Goal: Transaction & Acquisition: Purchase product/service

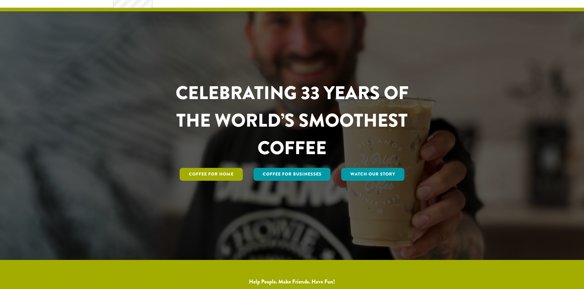
click at [214, 182] on div "Coffee for Home Coffee For Businesses Watch Our Story" at bounding box center [291, 174] width 269 height 15
click at [214, 176] on link "Coffee for Home" at bounding box center [211, 174] width 63 height 13
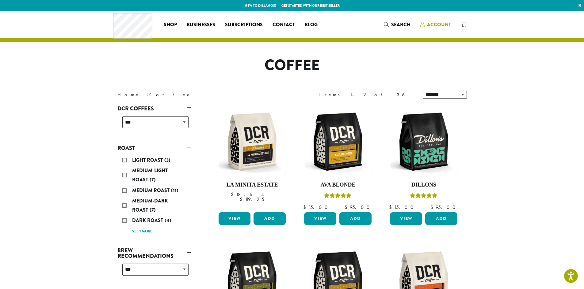
click at [437, 24] on span "Account" at bounding box center [439, 24] width 24 height 7
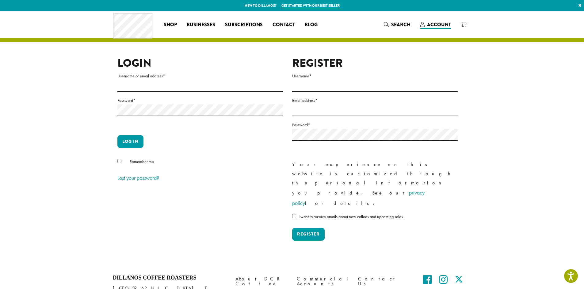
click at [195, 79] on label "Username or email address *" at bounding box center [199, 76] width 165 height 8
click at [195, 80] on input "Username or email address *" at bounding box center [199, 86] width 165 height 12
type input "**********"
click at [117, 135] on button "Log in" at bounding box center [130, 141] width 26 height 13
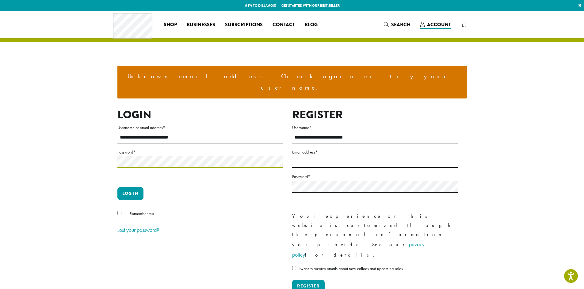
click at [117, 187] on button "Log in" at bounding box center [130, 193] width 26 height 13
click at [180, 132] on input "**********" at bounding box center [199, 138] width 165 height 12
drag, startPoint x: 180, startPoint y: 127, endPoint x: 98, endPoint y: 126, distance: 81.8
click at [98, 126] on section "**********" at bounding box center [292, 164] width 584 height 306
click at [425, 27] on span "Account" at bounding box center [435, 25] width 31 height 8
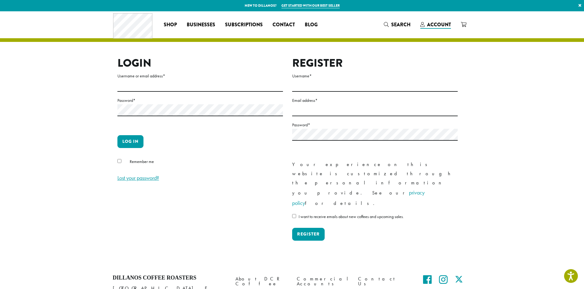
click at [128, 180] on link "Lost your password?" at bounding box center [138, 178] width 42 height 7
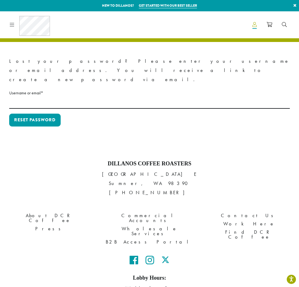
click at [255, 26] on icon at bounding box center [254, 24] width 4 height 5
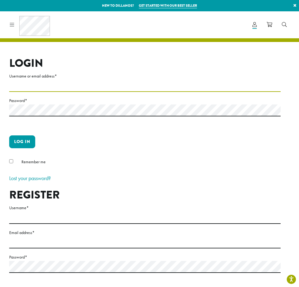
click at [43, 82] on input "Username or email address *" at bounding box center [144, 86] width 271 height 12
type input "**********"
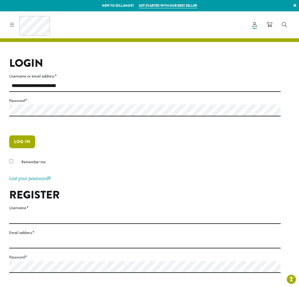
click at [22, 142] on button "Log in" at bounding box center [22, 141] width 26 height 13
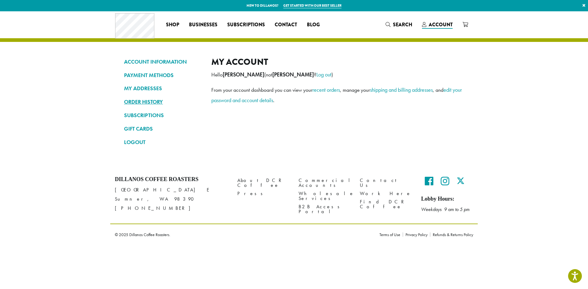
click at [140, 105] on link "ORDER HISTORY" at bounding box center [163, 102] width 78 height 10
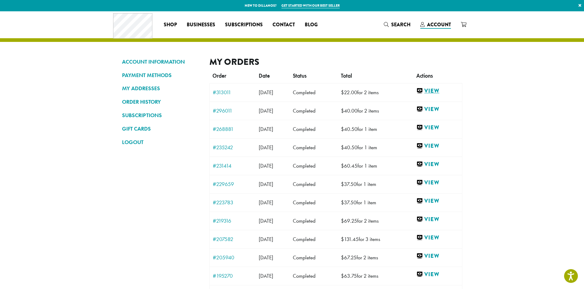
click at [440, 91] on link "View" at bounding box center [437, 91] width 43 height 8
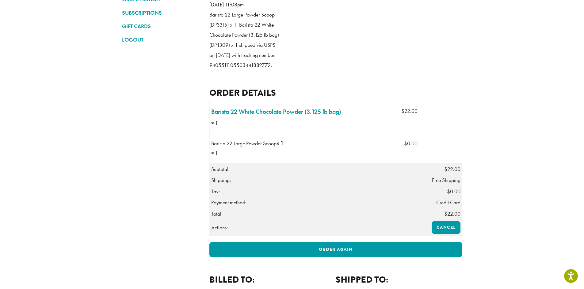
scroll to position [92, 0]
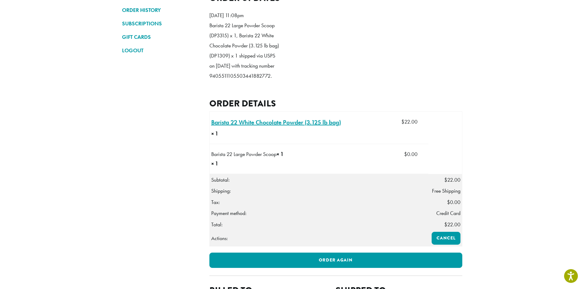
click at [264, 127] on link "Barista 22 White Chocolate Powder (3.125 lb bag) × 1" at bounding box center [276, 122] width 130 height 9
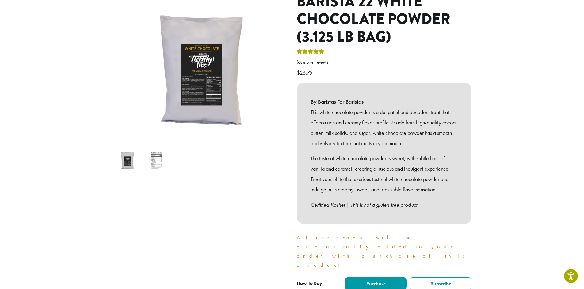
scroll to position [92, 0]
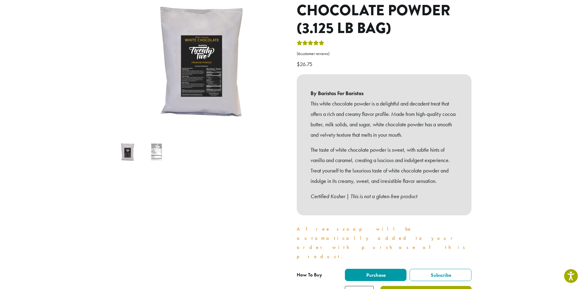
click at [428, 286] on button "Add to cart" at bounding box center [425, 293] width 91 height 14
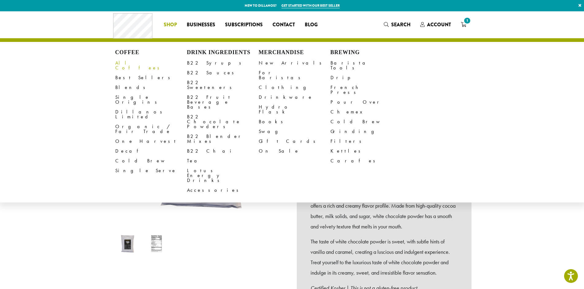
click at [122, 62] on link "All Coffees" at bounding box center [151, 65] width 72 height 15
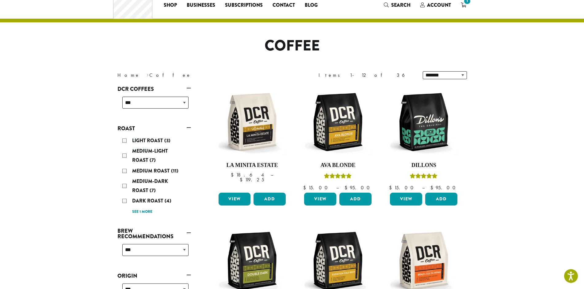
scroll to position [31, 0]
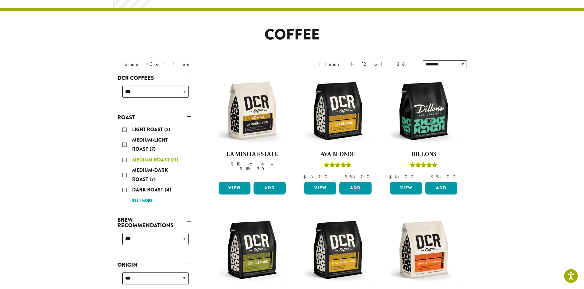
click at [155, 157] on span "Medium Roast" at bounding box center [151, 160] width 39 height 7
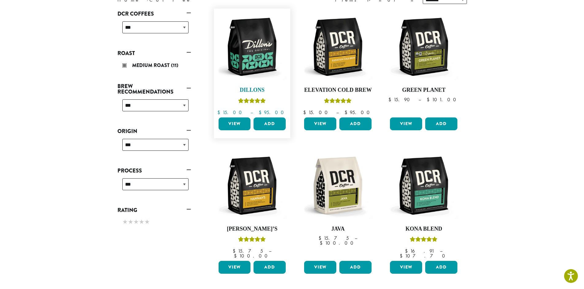
scroll to position [38, 0]
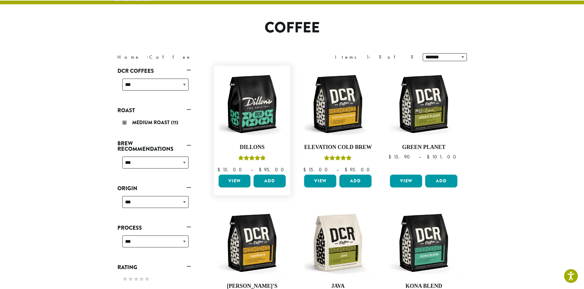
click at [239, 181] on link "View" at bounding box center [234, 181] width 32 height 13
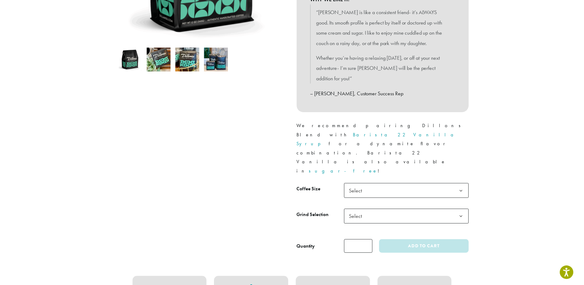
scroll to position [184, 0]
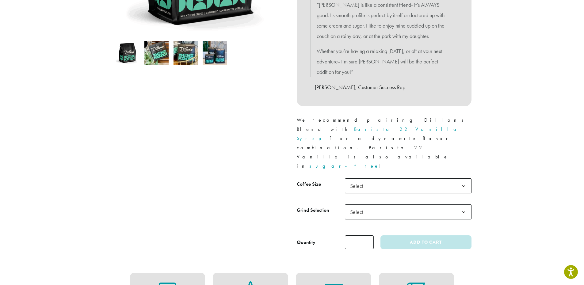
click at [414, 178] on span "Select" at bounding box center [408, 185] width 127 height 15
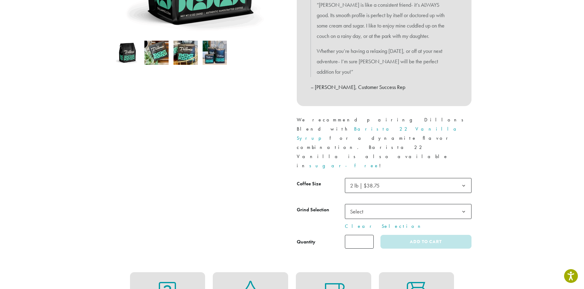
click at [376, 204] on span "Select" at bounding box center [408, 211] width 127 height 15
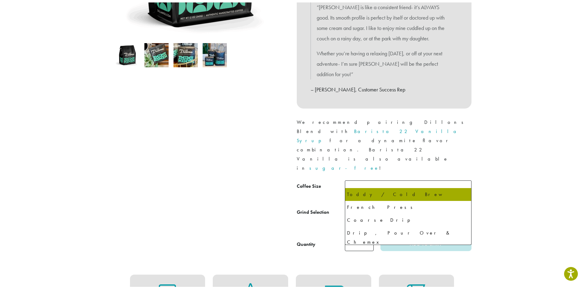
scroll to position [42, 0]
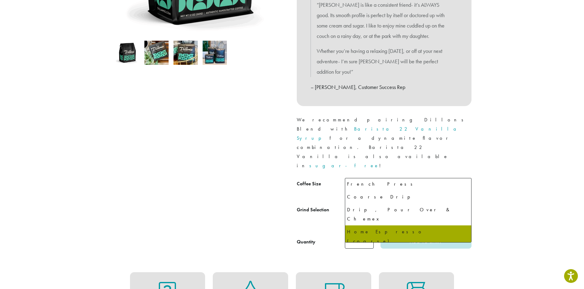
select select "**********"
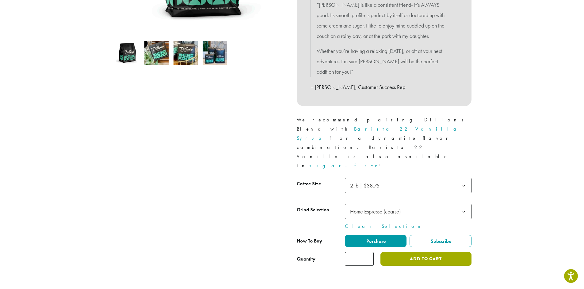
click at [412, 252] on button "Add to cart" at bounding box center [425, 259] width 91 height 14
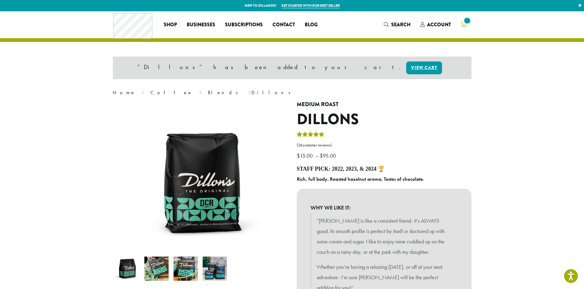
click at [466, 25] on link at bounding box center [463, 25] width 15 height 10
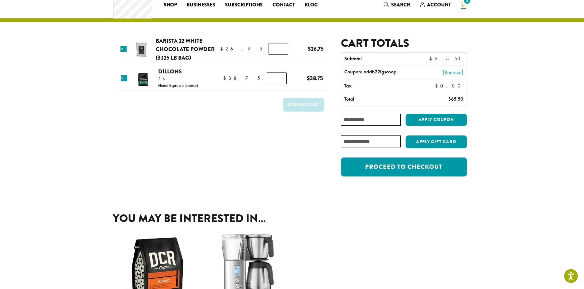
scroll to position [31, 0]
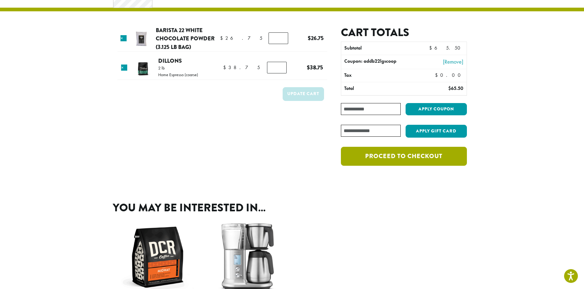
click at [406, 155] on link "Proceed to checkout" at bounding box center [404, 156] width 126 height 19
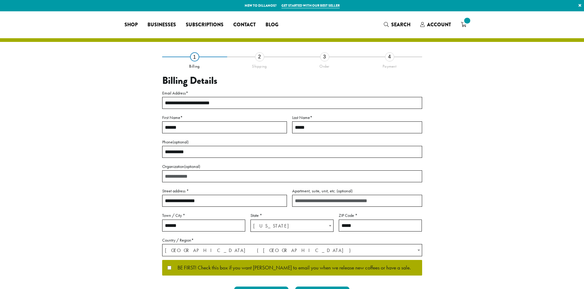
select select "**"
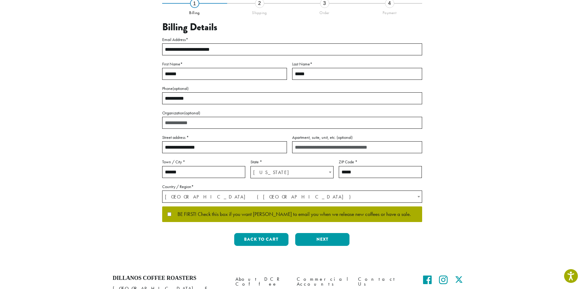
scroll to position [61, 0]
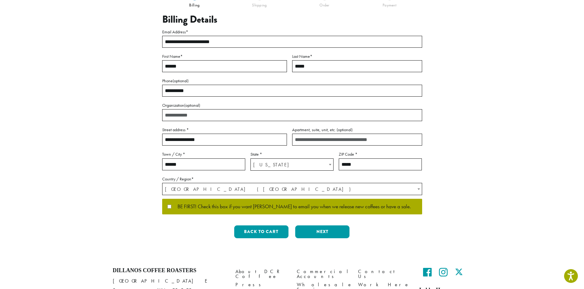
click at [171, 204] on label "BE FIRST! Check this box if you want Dillanos to email you when we release new …" at bounding box center [291, 207] width 249 height 6
click at [318, 229] on button "Next" at bounding box center [322, 232] width 54 height 13
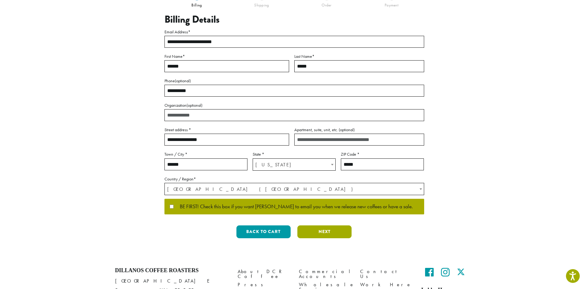
scroll to position [0, 0]
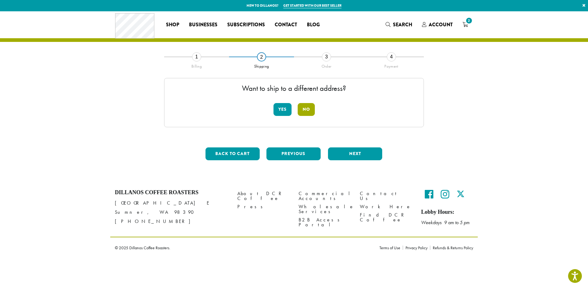
click at [315, 108] on button "No" at bounding box center [306, 109] width 17 height 13
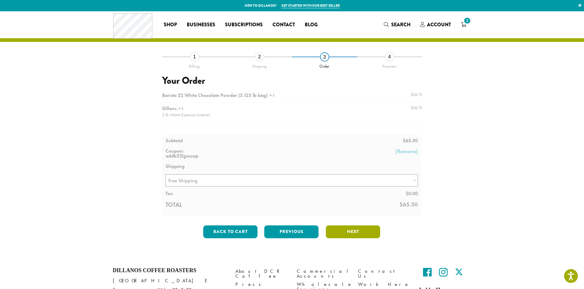
click at [347, 232] on button "Next" at bounding box center [353, 232] width 54 height 13
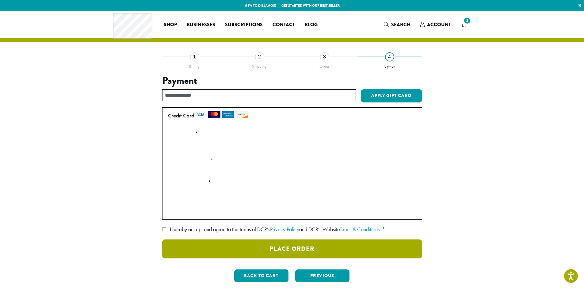
click at [288, 247] on button "Place Order" at bounding box center [292, 249] width 260 height 19
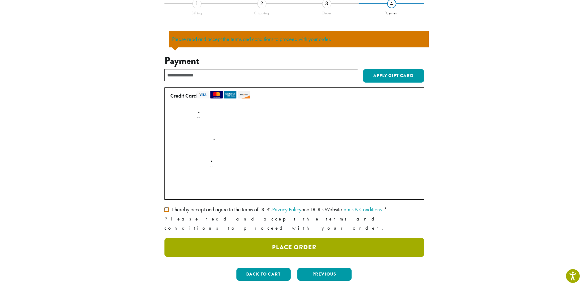
scroll to position [54, 0]
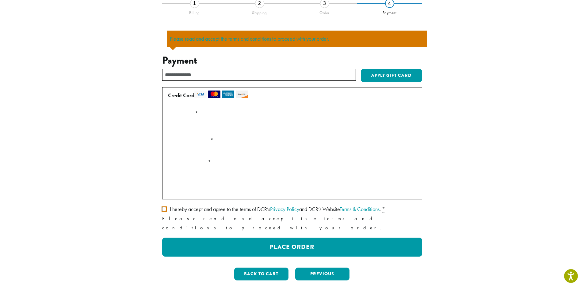
click at [167, 209] on label "I hereby accept and agree to the terms of DCR’s Privacy Policy and DCR’s Websit…" at bounding box center [292, 210] width 260 height 10
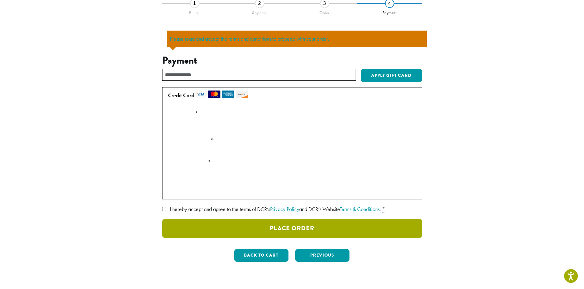
click at [272, 235] on button "Place Order" at bounding box center [292, 228] width 260 height 19
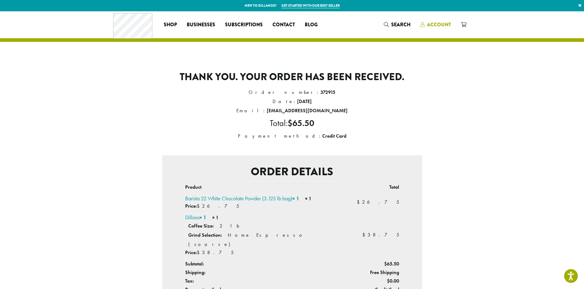
click at [441, 21] on span "Account" at bounding box center [439, 24] width 24 height 7
